Goal: Task Accomplishment & Management: Manage account settings

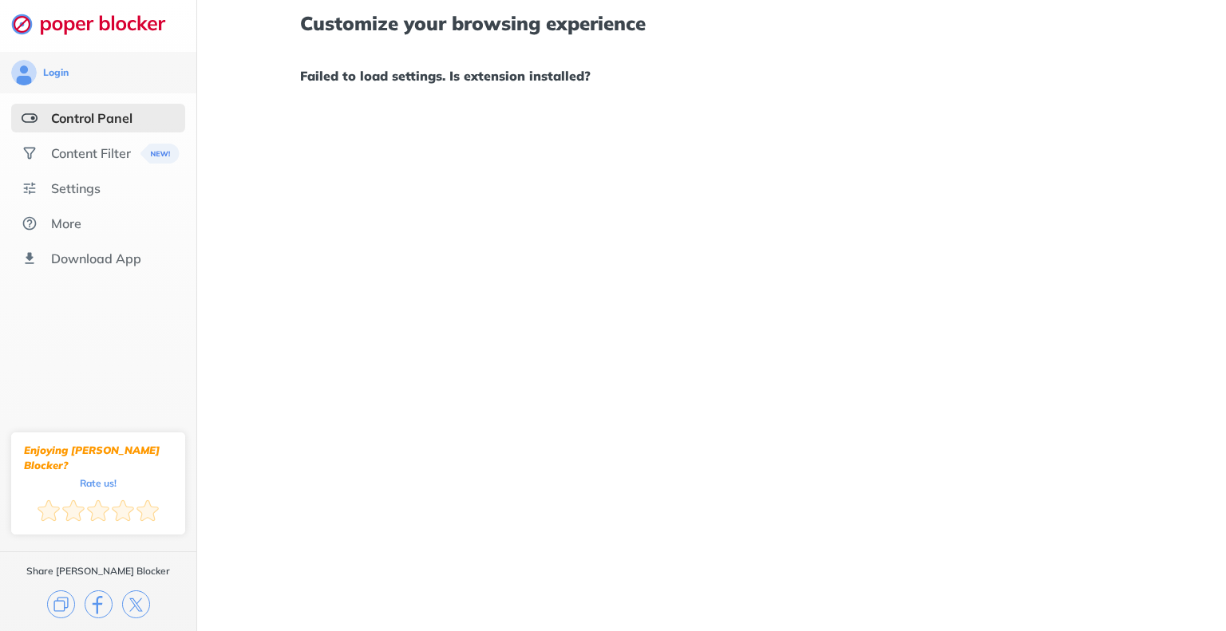
click at [107, 111] on div "Control Panel" at bounding box center [91, 118] width 81 height 16
click at [104, 195] on div "Settings" at bounding box center [98, 188] width 174 height 29
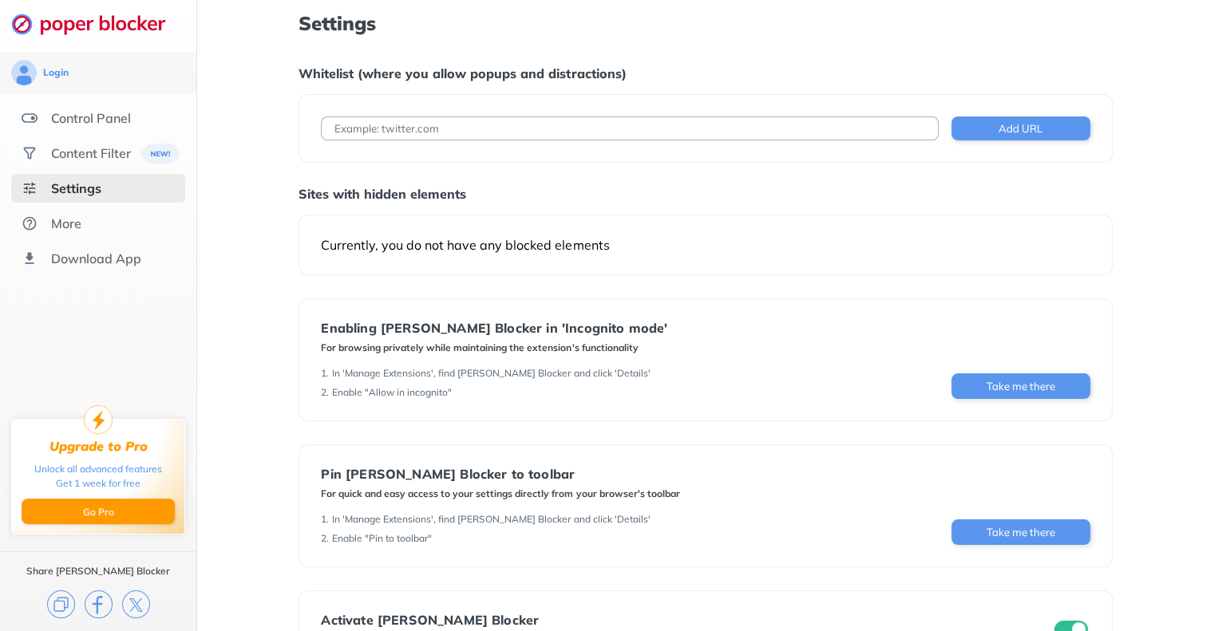
click at [448, 134] on input at bounding box center [629, 129] width 617 height 24
type input "[DOMAIN_NAME]"
click at [1033, 135] on button "Add URL" at bounding box center [1020, 129] width 139 height 24
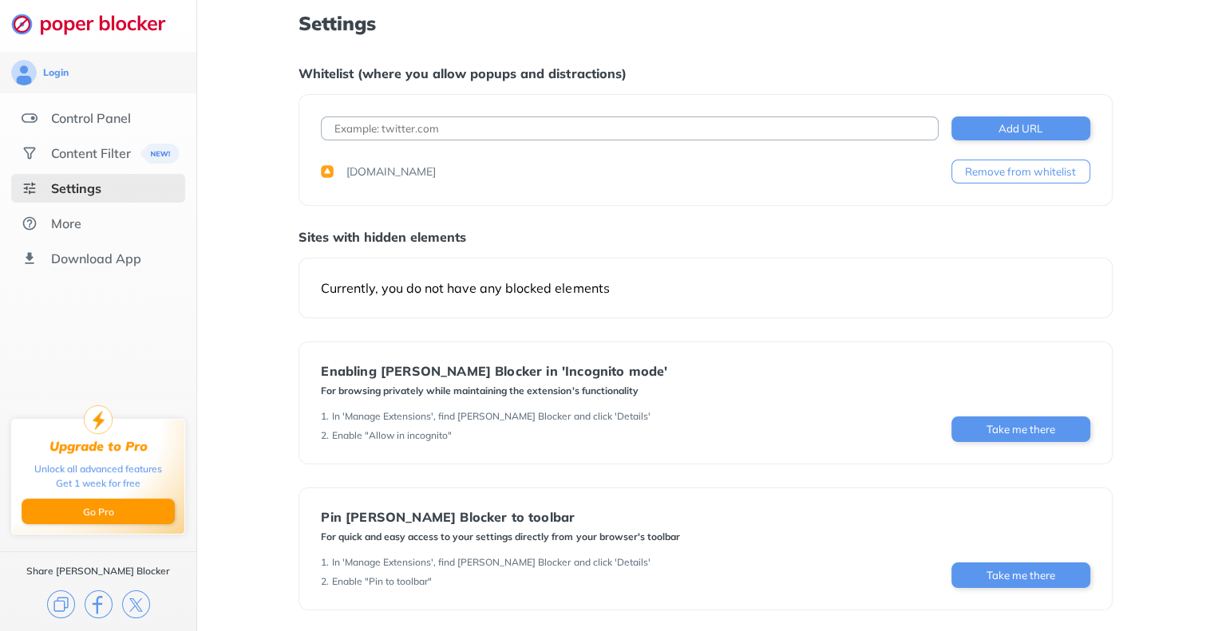
click at [681, 163] on div "[DOMAIN_NAME] Remove from whitelist" at bounding box center [705, 172] width 768 height 24
click at [1000, 172] on button "Remove from whitelist" at bounding box center [1020, 172] width 139 height 24
